Goal: Find specific page/section: Find specific page/section

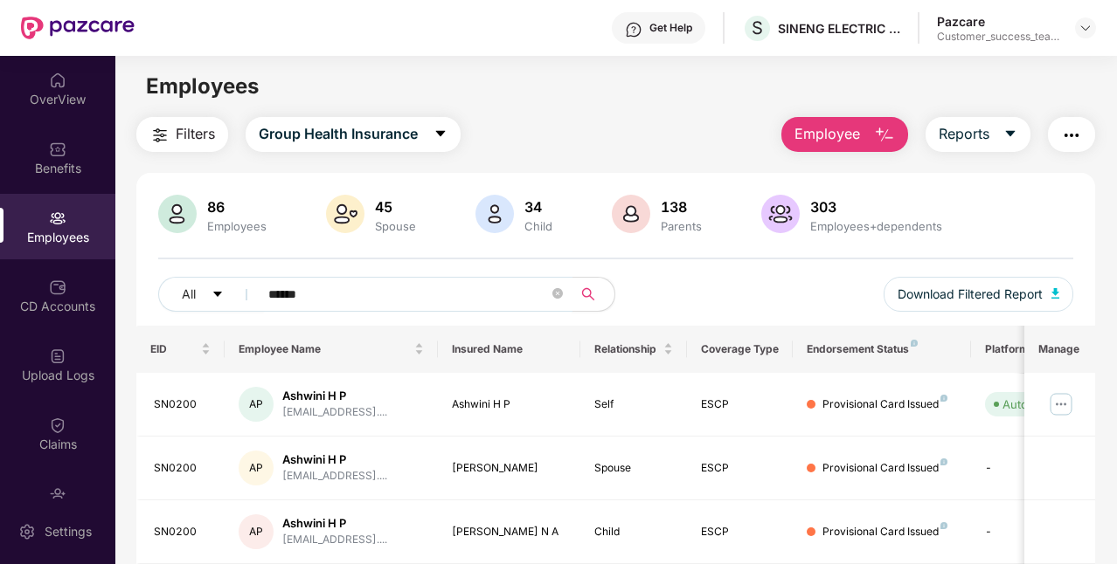
scroll to position [4, 0]
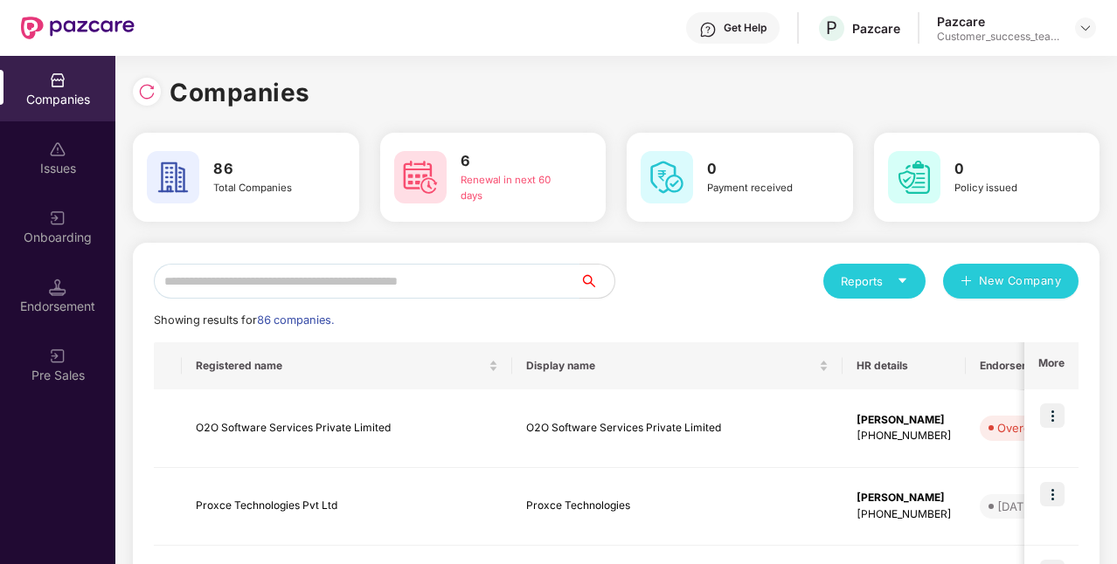
click at [222, 280] on input "text" at bounding box center [366, 281] width 425 height 35
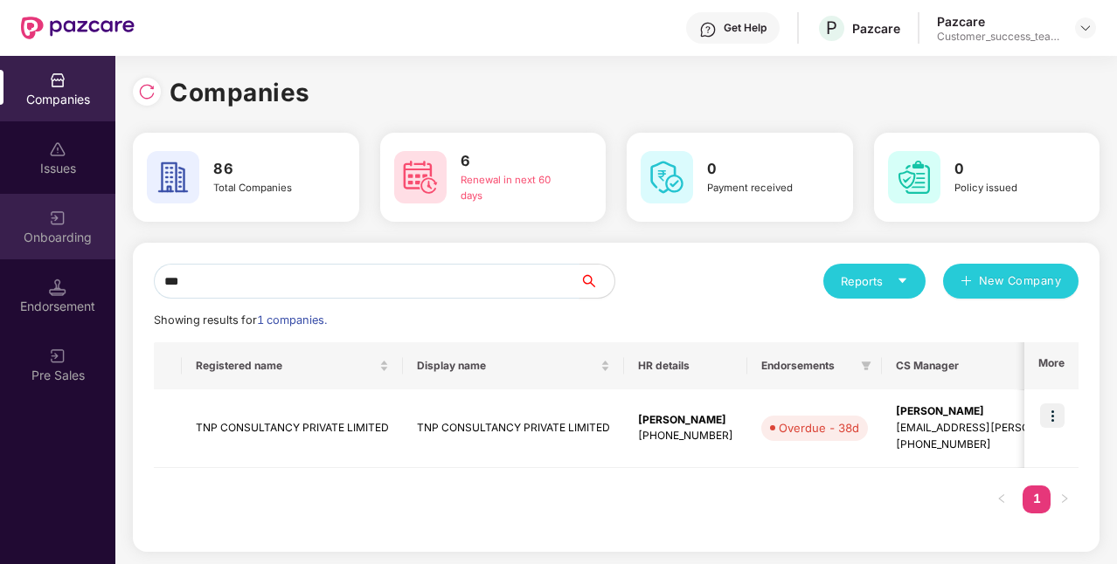
type input "***"
click at [37, 232] on div "Onboarding" at bounding box center [57, 237] width 115 height 17
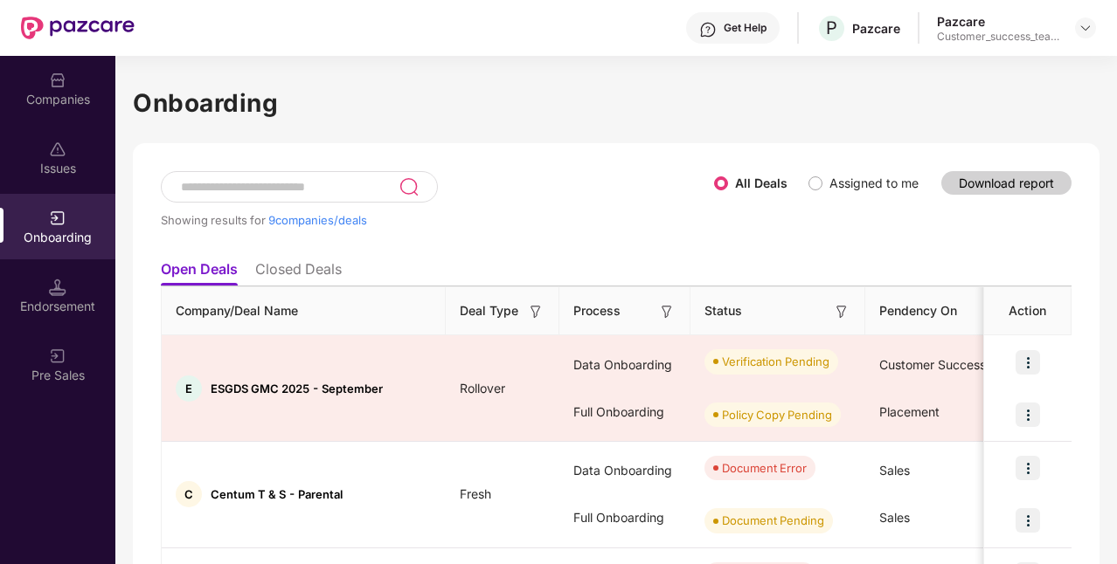
click at [341, 182] on input at bounding box center [288, 187] width 219 height 15
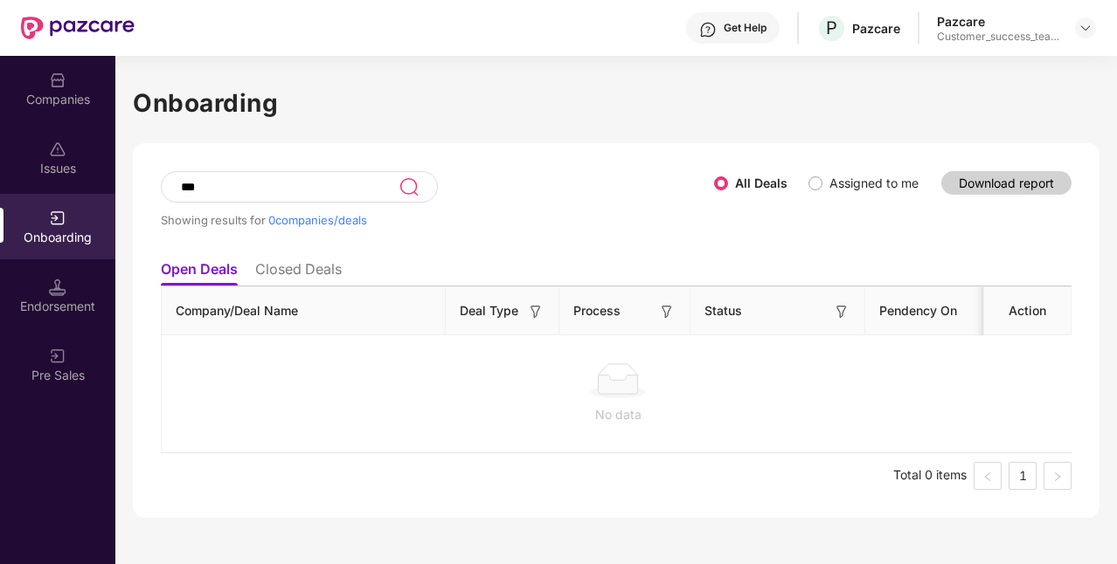
click at [341, 182] on input "***" at bounding box center [288, 187] width 219 height 15
type input "*"
click at [280, 266] on li "Closed Deals" at bounding box center [298, 272] width 86 height 25
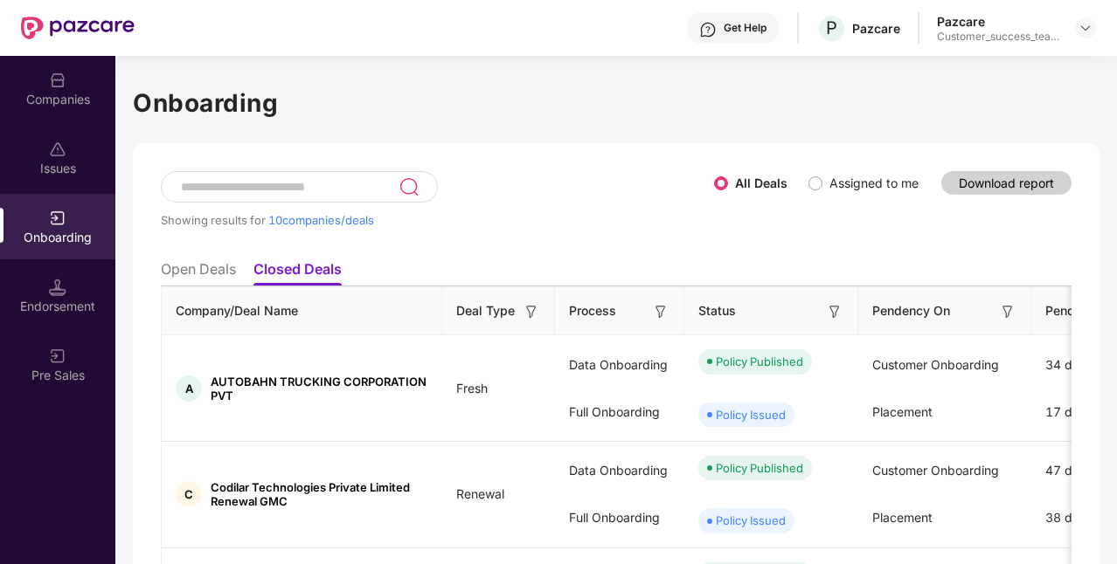
click at [267, 186] on input at bounding box center [288, 187] width 219 height 15
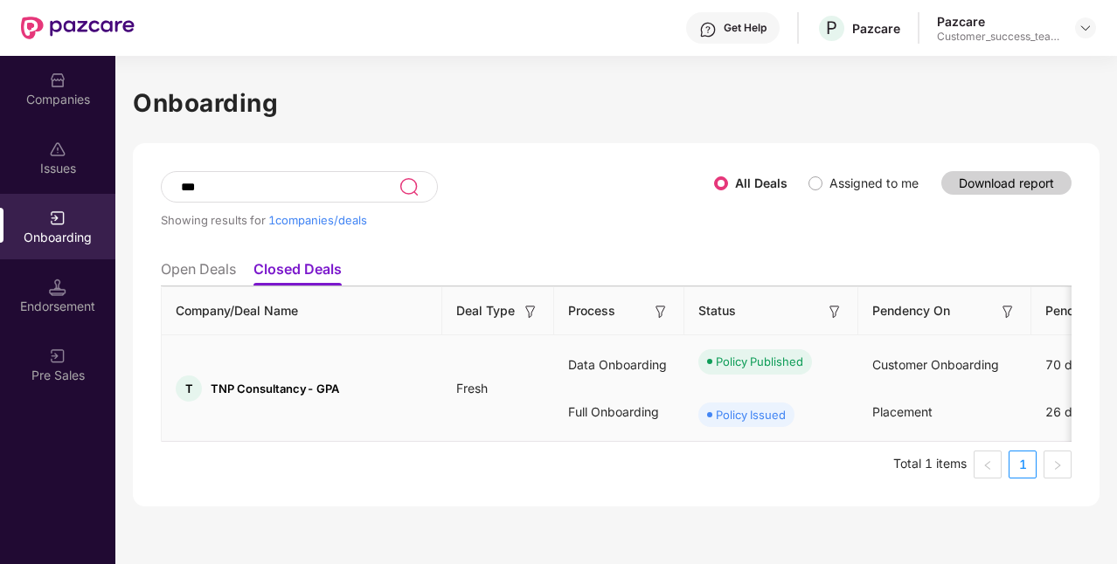
click at [231, 384] on span "TNP Consultancy- GPA" at bounding box center [275, 389] width 128 height 14
click at [743, 406] on div "Policy Issued" at bounding box center [751, 414] width 70 height 17
click at [743, 415] on div "Policy Issued" at bounding box center [751, 414] width 70 height 17
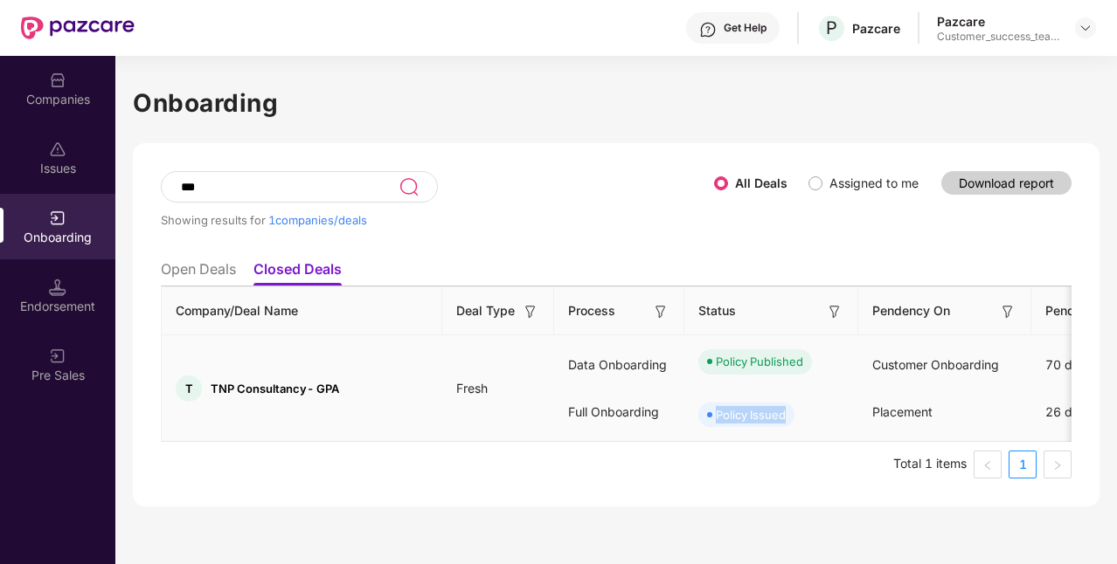
click at [743, 415] on div "Policy Issued" at bounding box center [751, 414] width 70 height 17
click at [717, 453] on ul "Total 1 items 1" at bounding box center [616, 465] width 910 height 28
click at [349, 191] on input "***" at bounding box center [288, 187] width 219 height 15
type input "*"
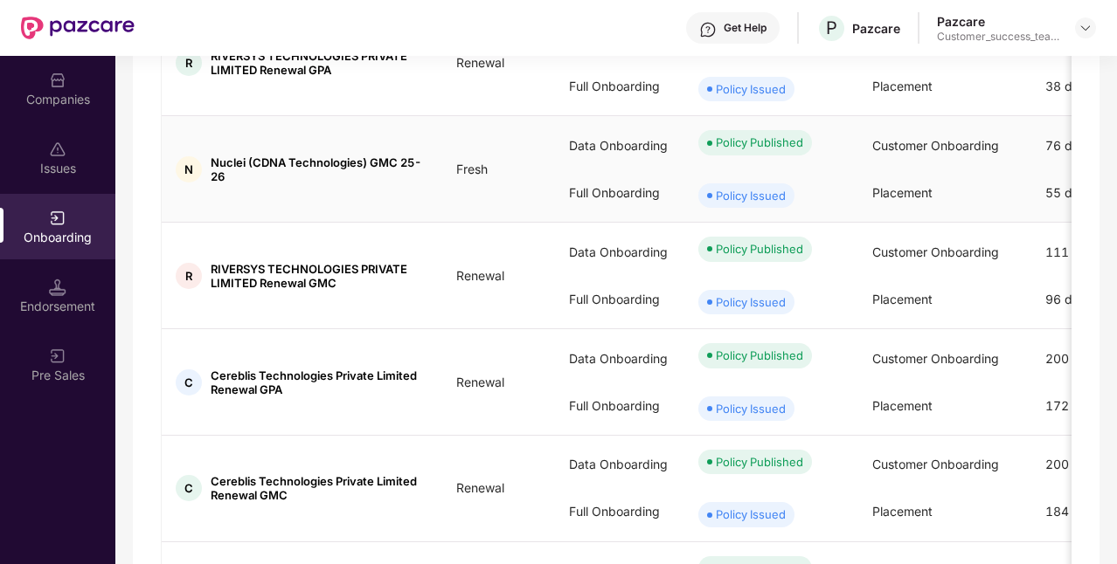
scroll to position [896, 0]
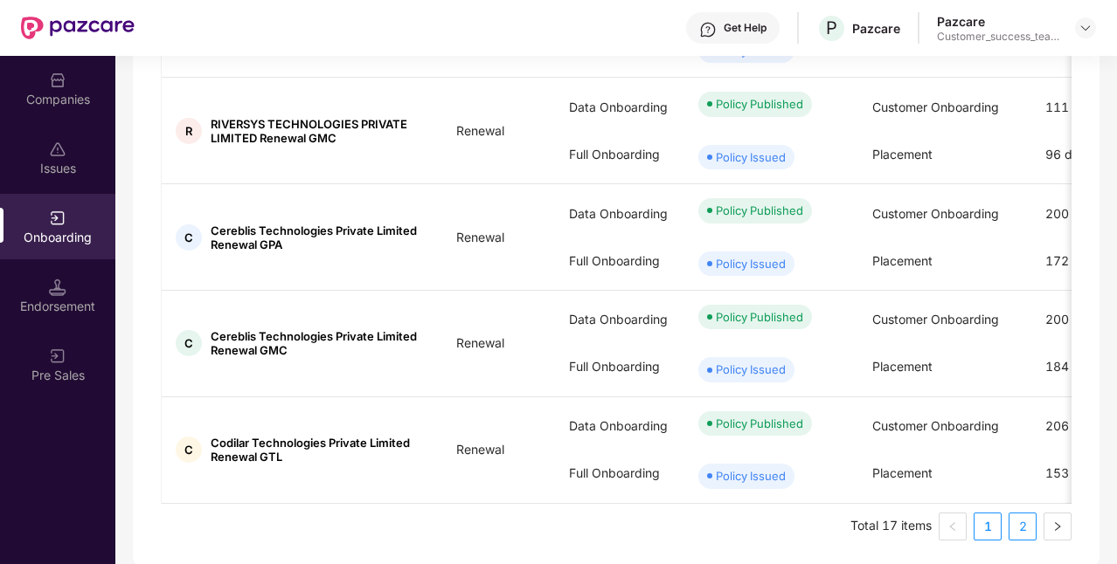
click at [1014, 517] on link "2" at bounding box center [1022, 527] width 26 height 26
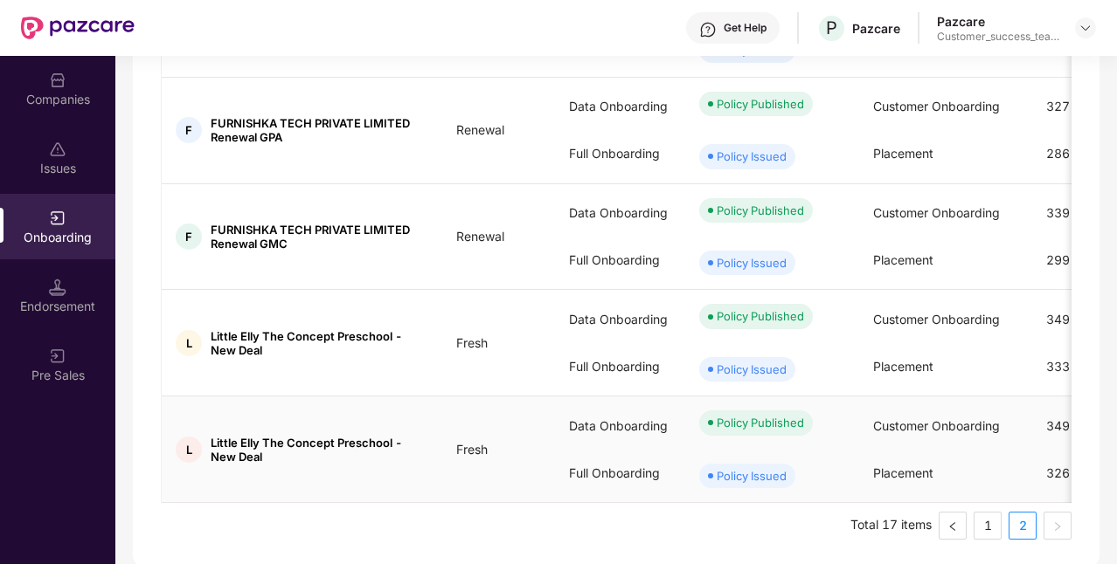
scroll to position [0, 0]
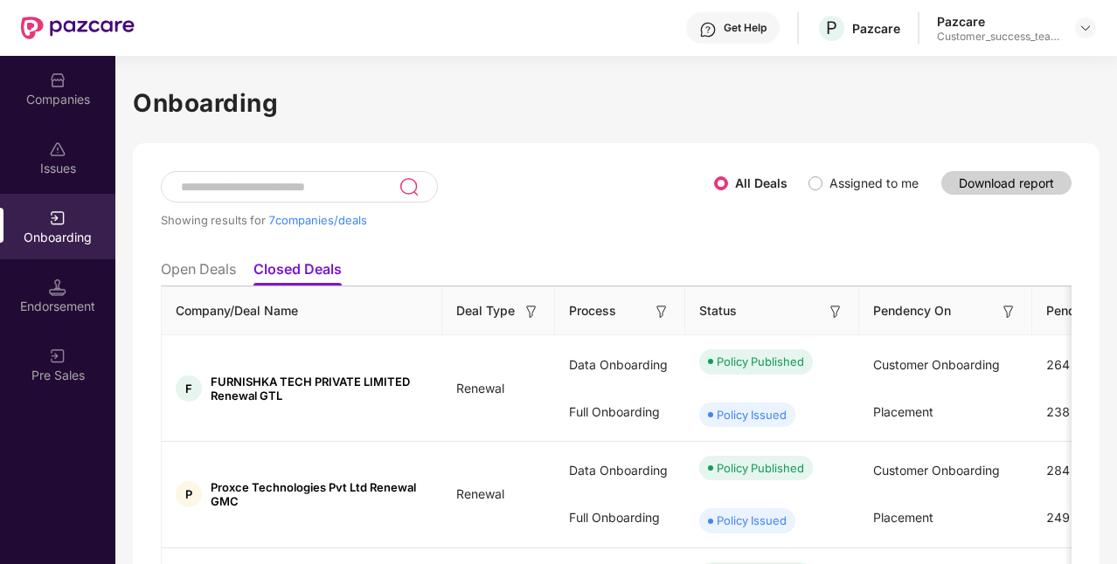
click at [204, 273] on li "Open Deals" at bounding box center [198, 272] width 75 height 25
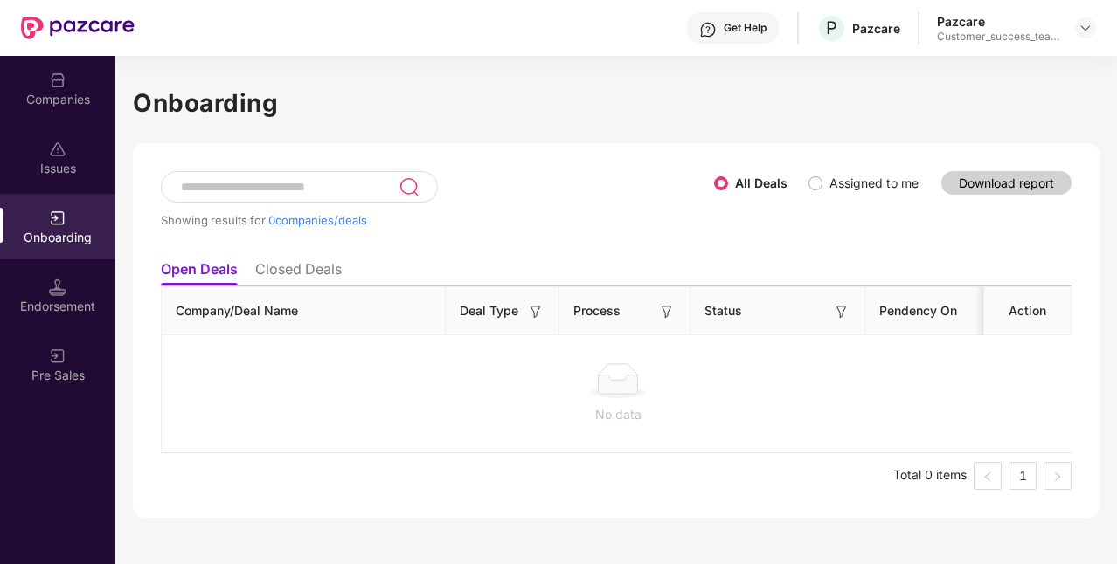
click at [91, 82] on div "Companies" at bounding box center [57, 89] width 115 height 66
